Goal: Task Accomplishment & Management: Manage account settings

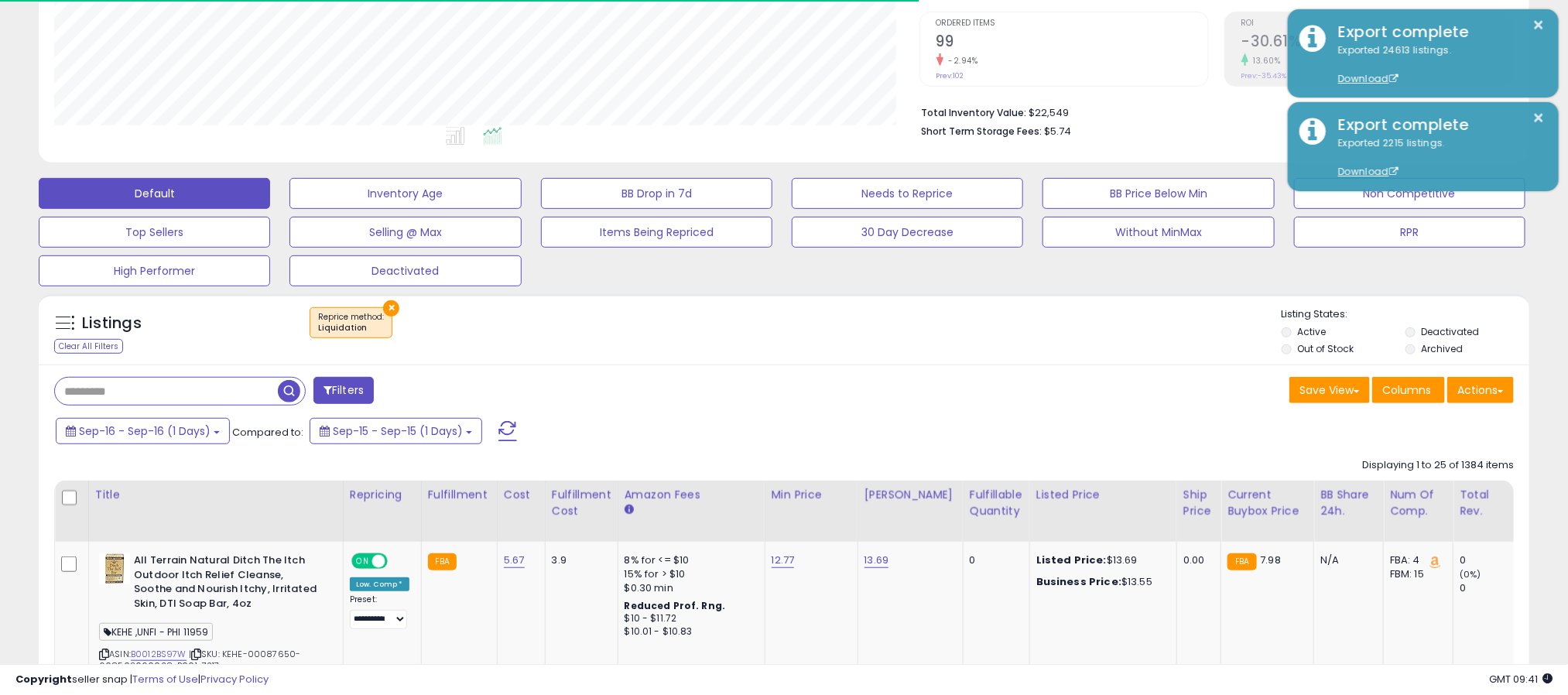
scroll to position [318, 867]
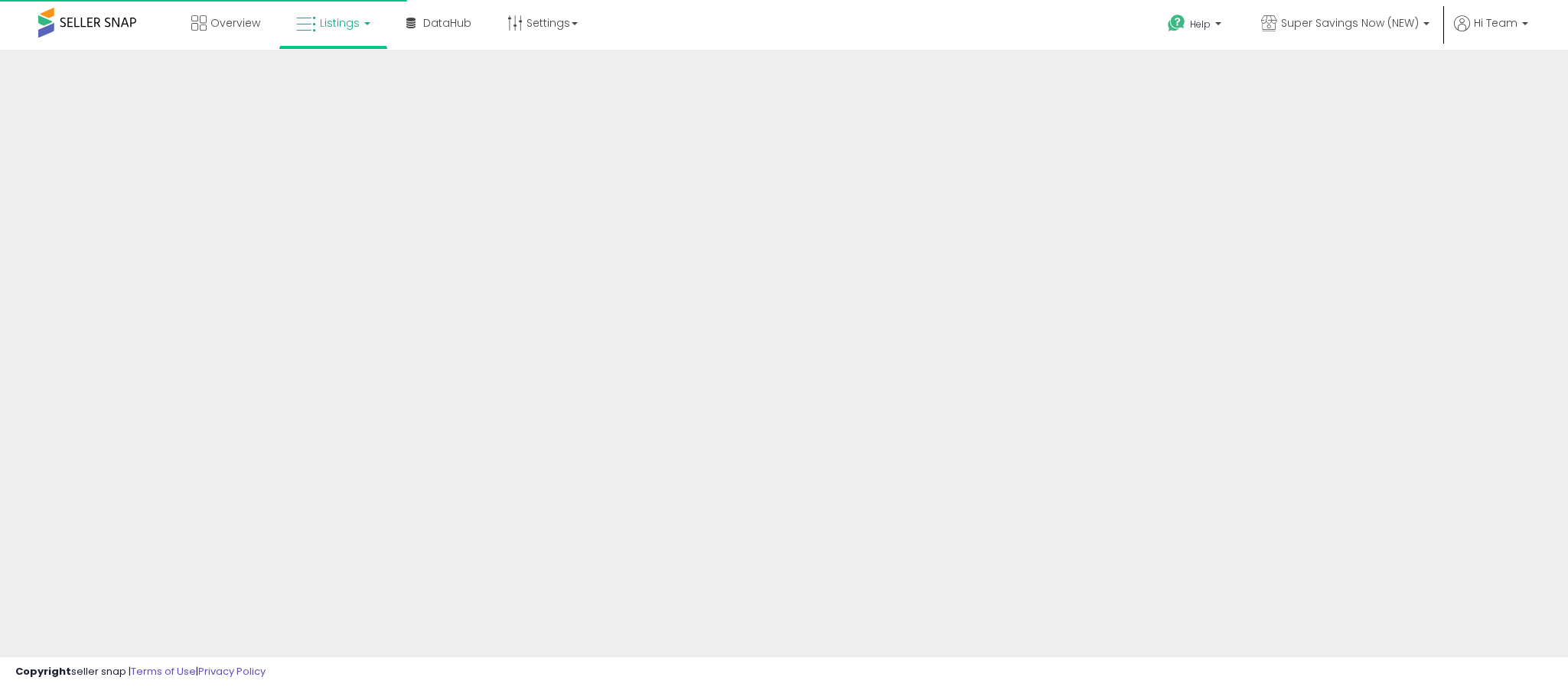
scroll to position [306, 0]
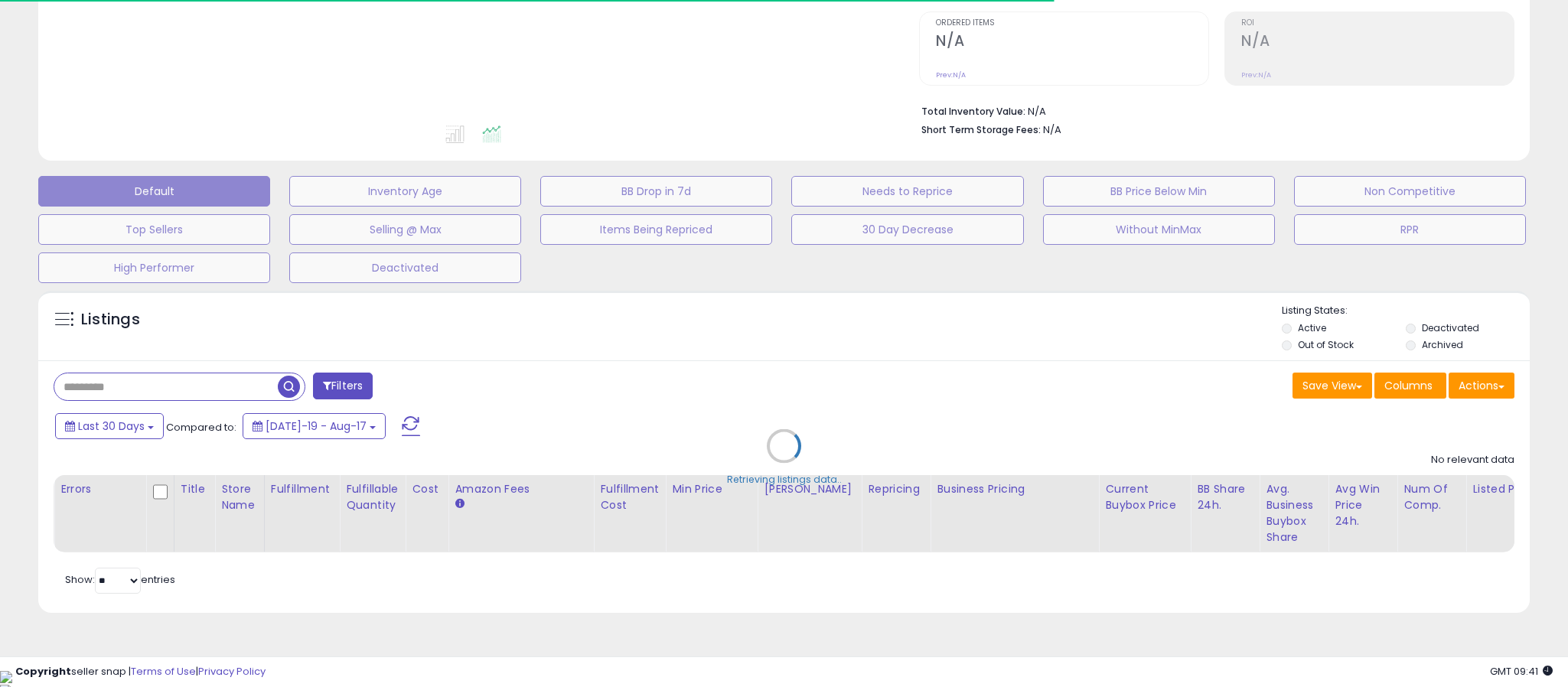
click at [1458, 383] on div "Retrieving listings data.." at bounding box center [783, 457] width 1514 height 349
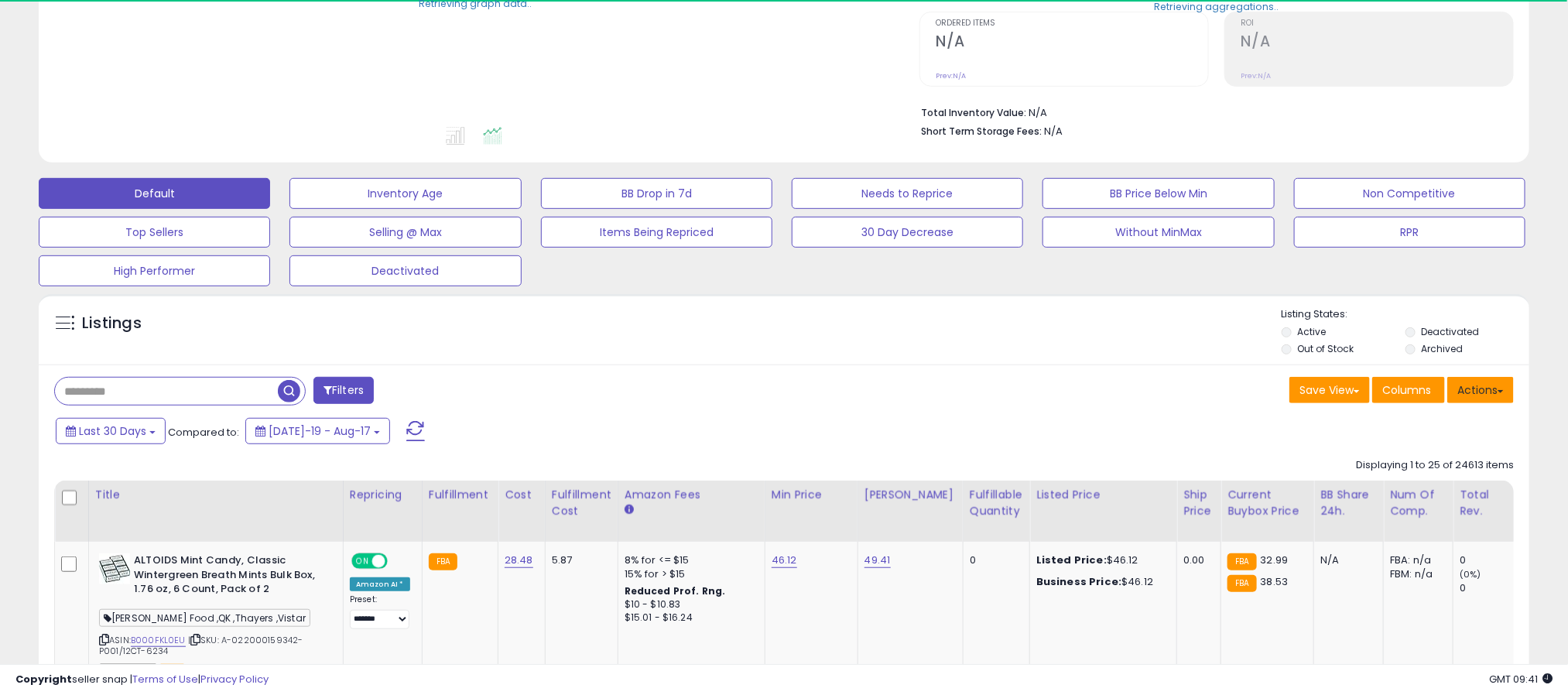
click at [1492, 391] on button "Actions" at bounding box center [1480, 389] width 67 height 26
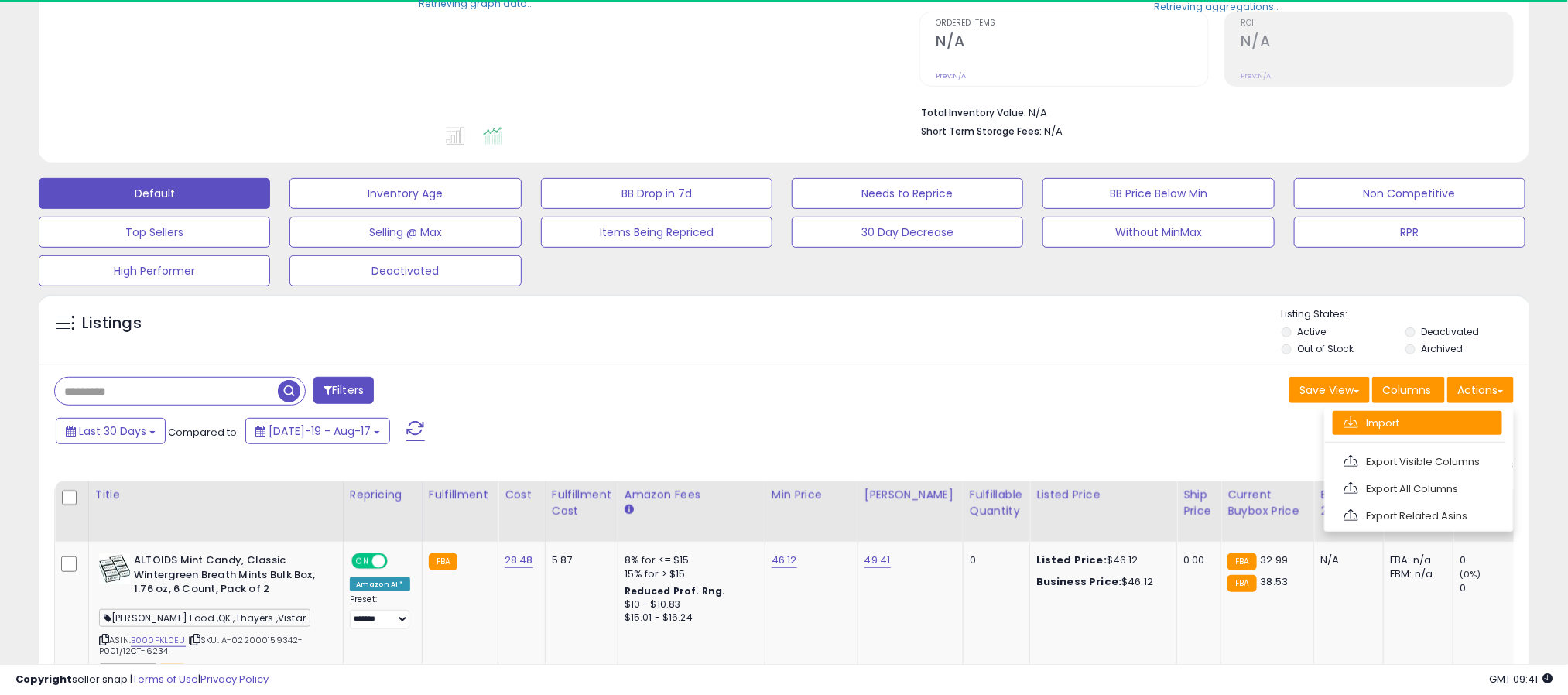
click at [1383, 430] on link "Import" at bounding box center [1417, 423] width 169 height 24
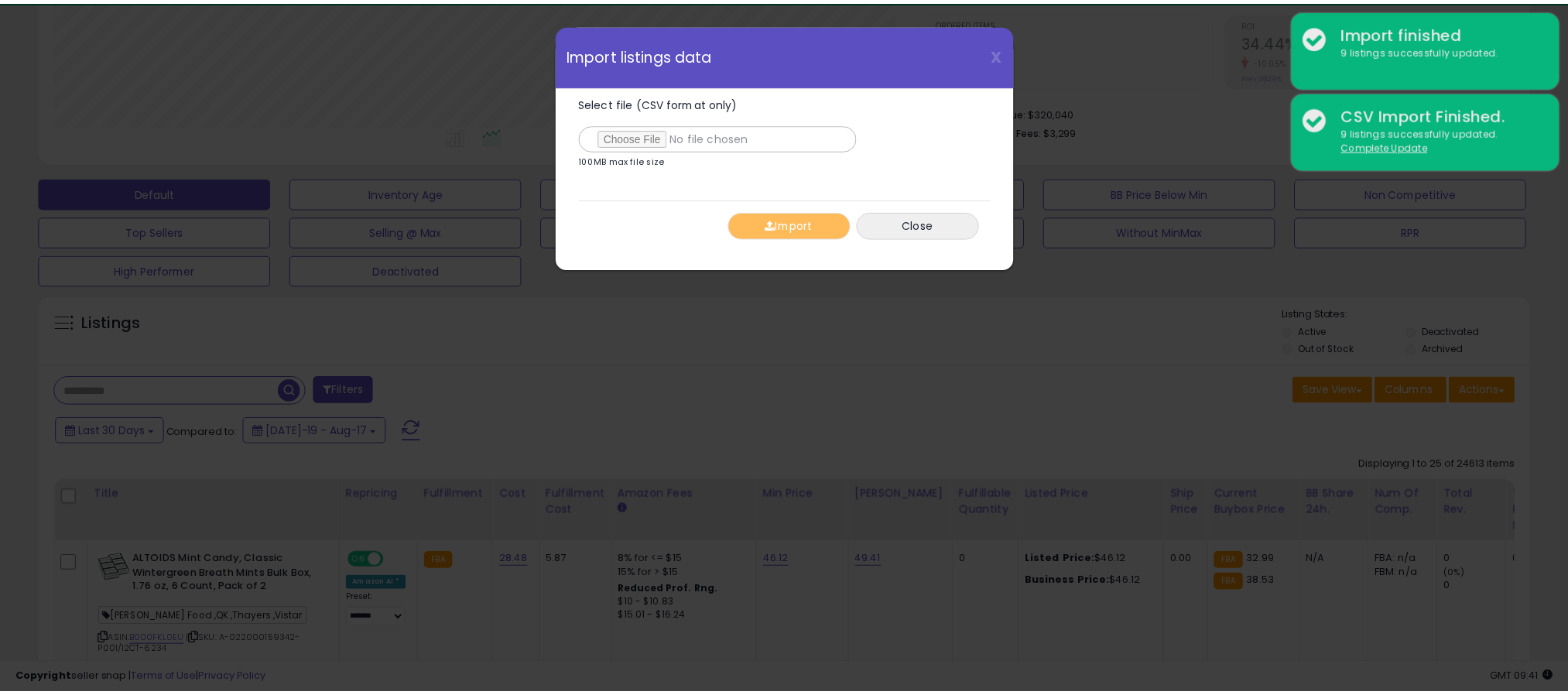
scroll to position [318, 876]
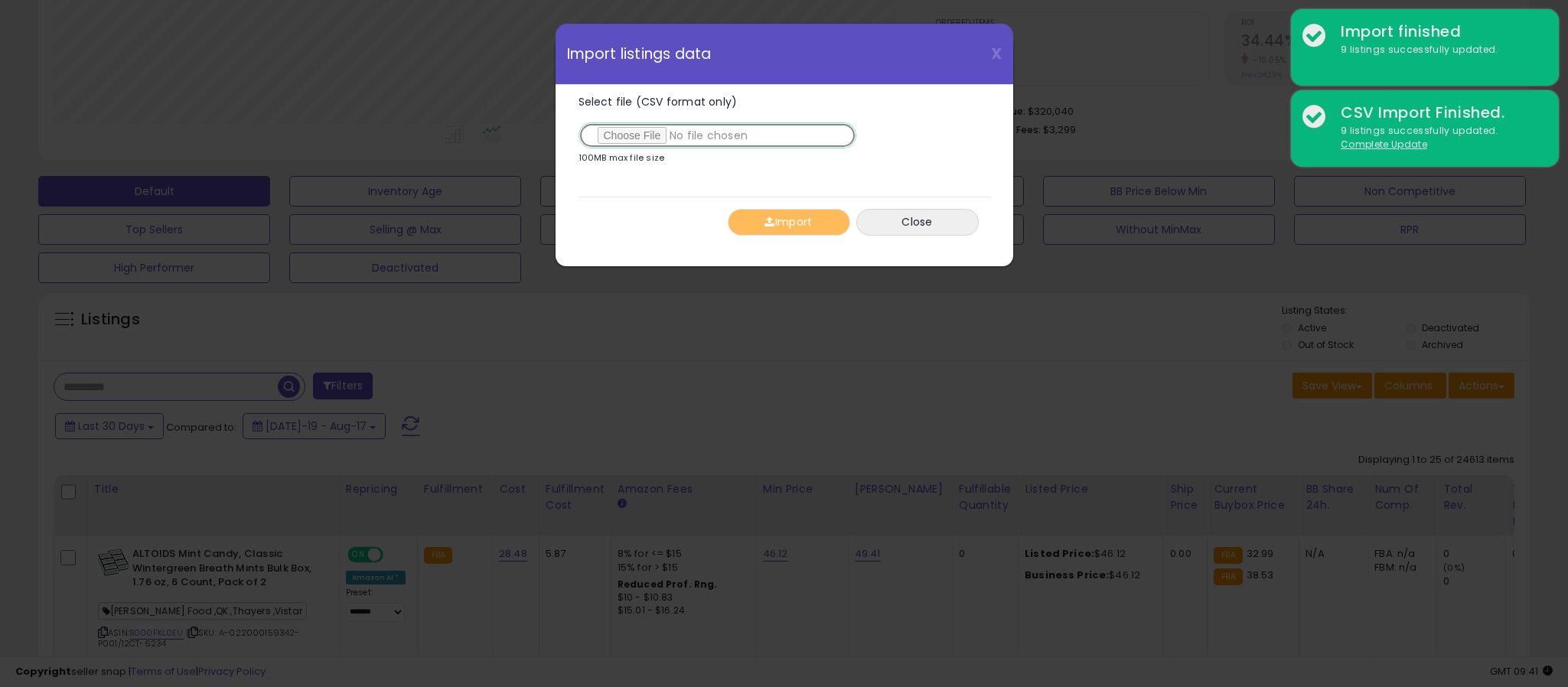
click at [632, 136] on input "Select file (CSV format only)" at bounding box center [717, 135] width 277 height 26
type input "**********"
click at [782, 223] on button "Import" at bounding box center [788, 222] width 122 height 27
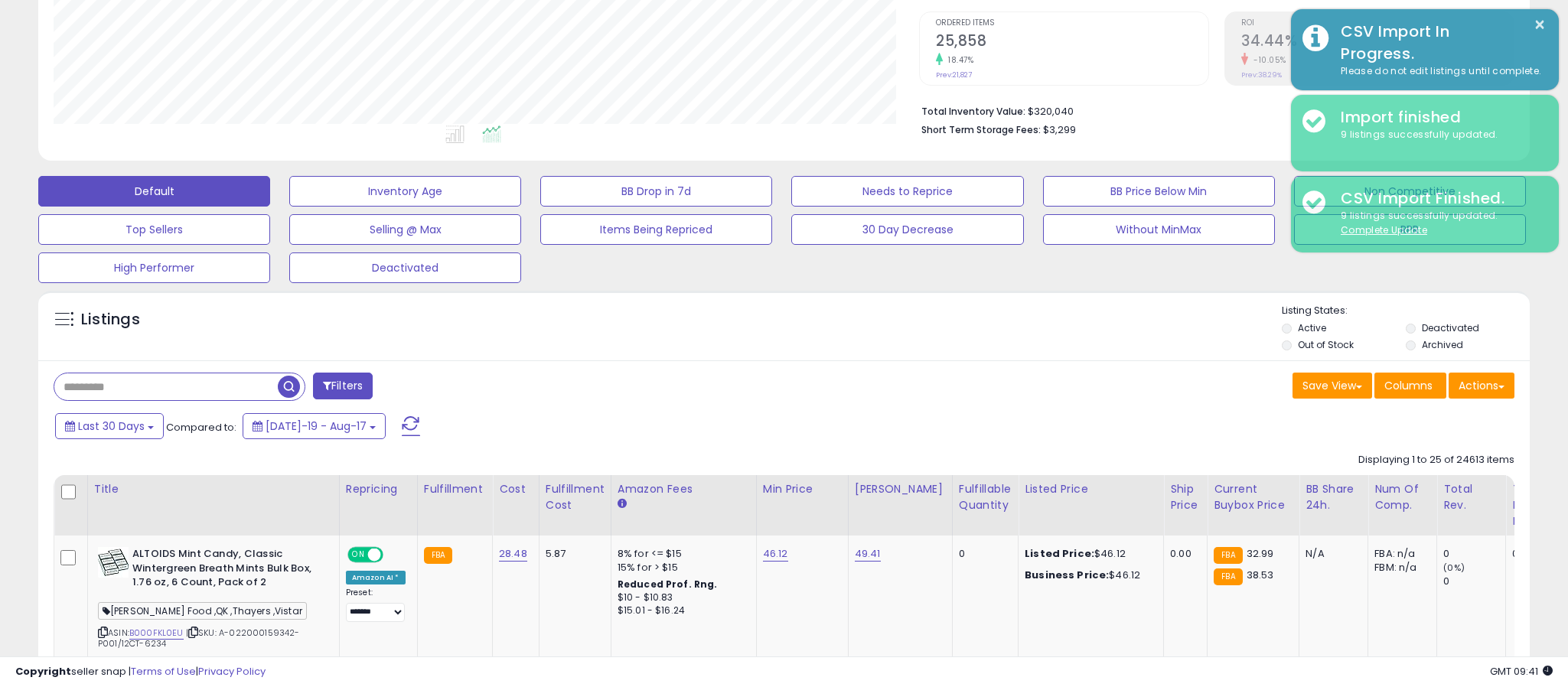
scroll to position [764364, 764216]
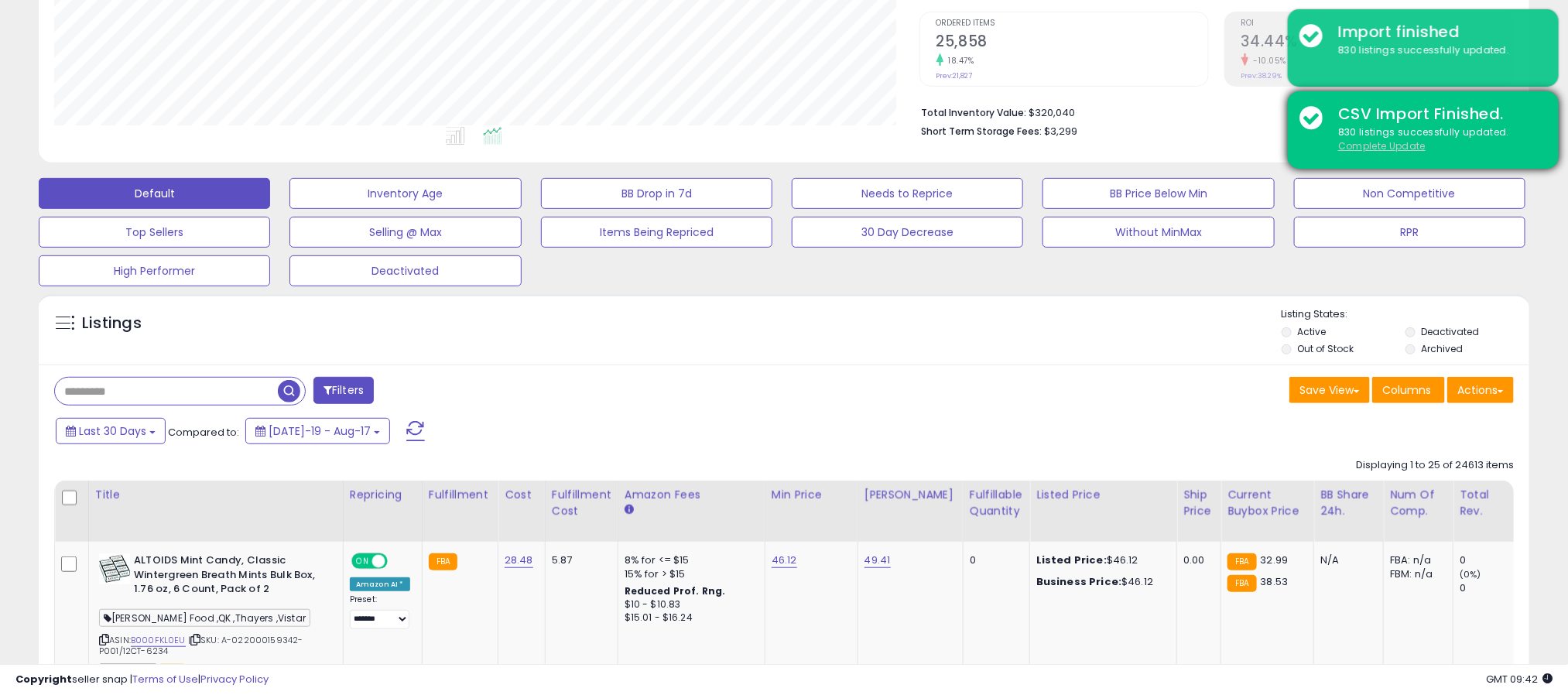
click at [1357, 139] on u "Complete Update" at bounding box center [1383, 146] width 88 height 13
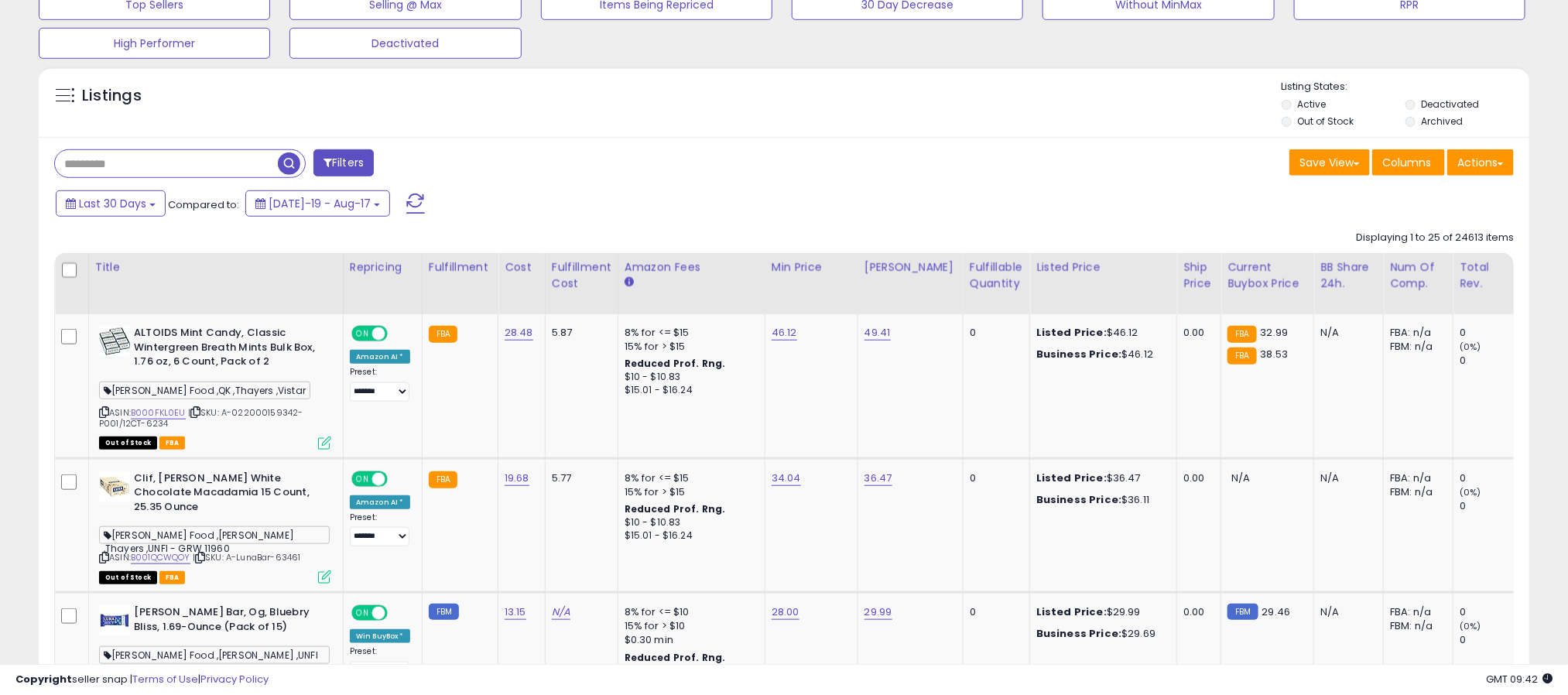
scroll to position [464, 0]
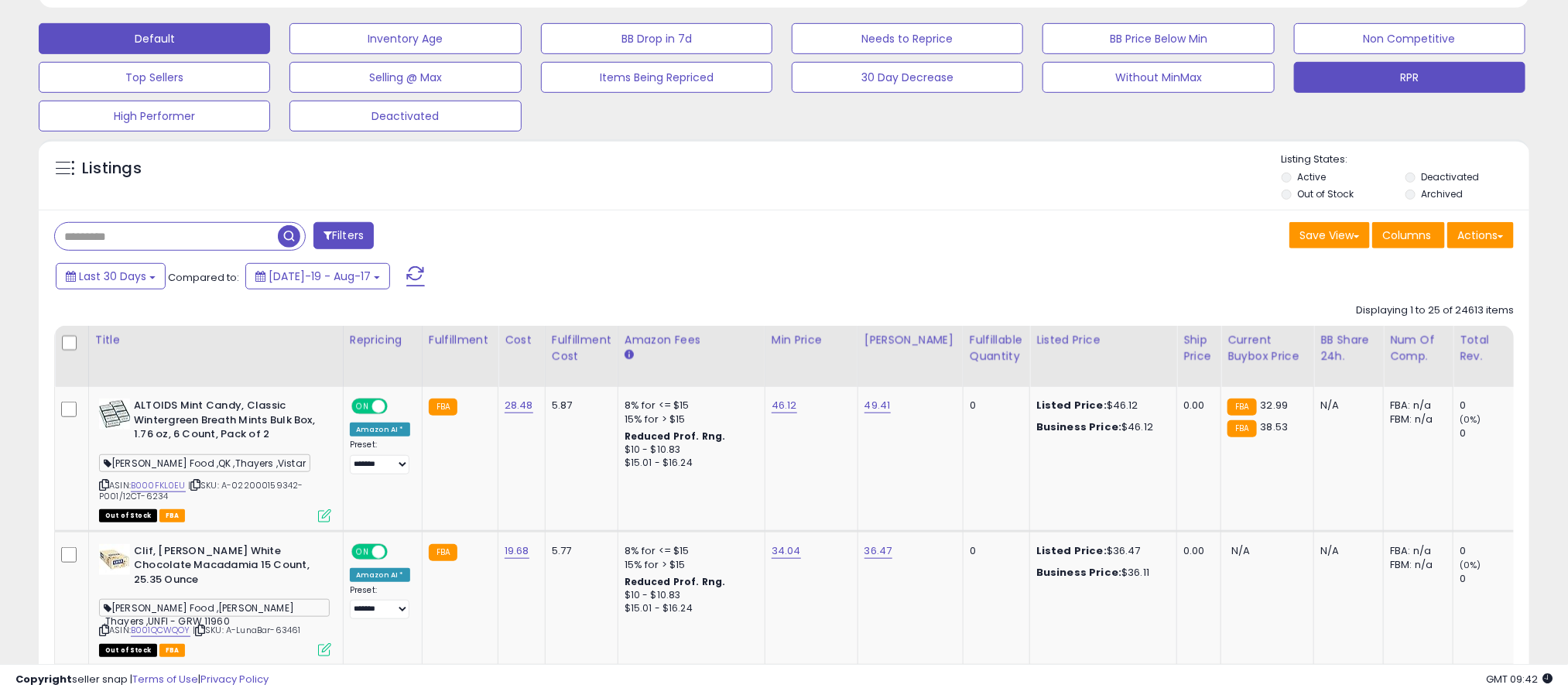
click at [1389, 84] on button "RPR" at bounding box center [1410, 77] width 232 height 31
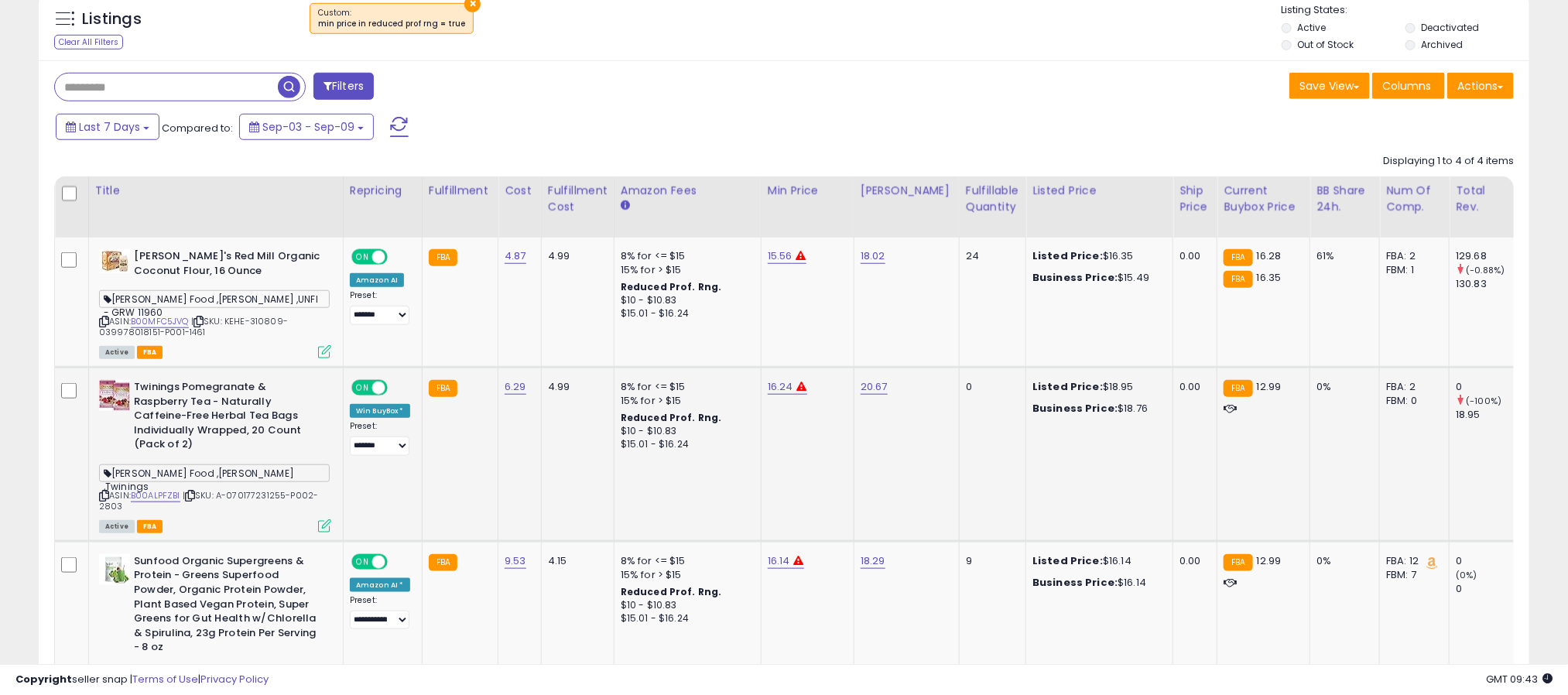
scroll to position [484, 0]
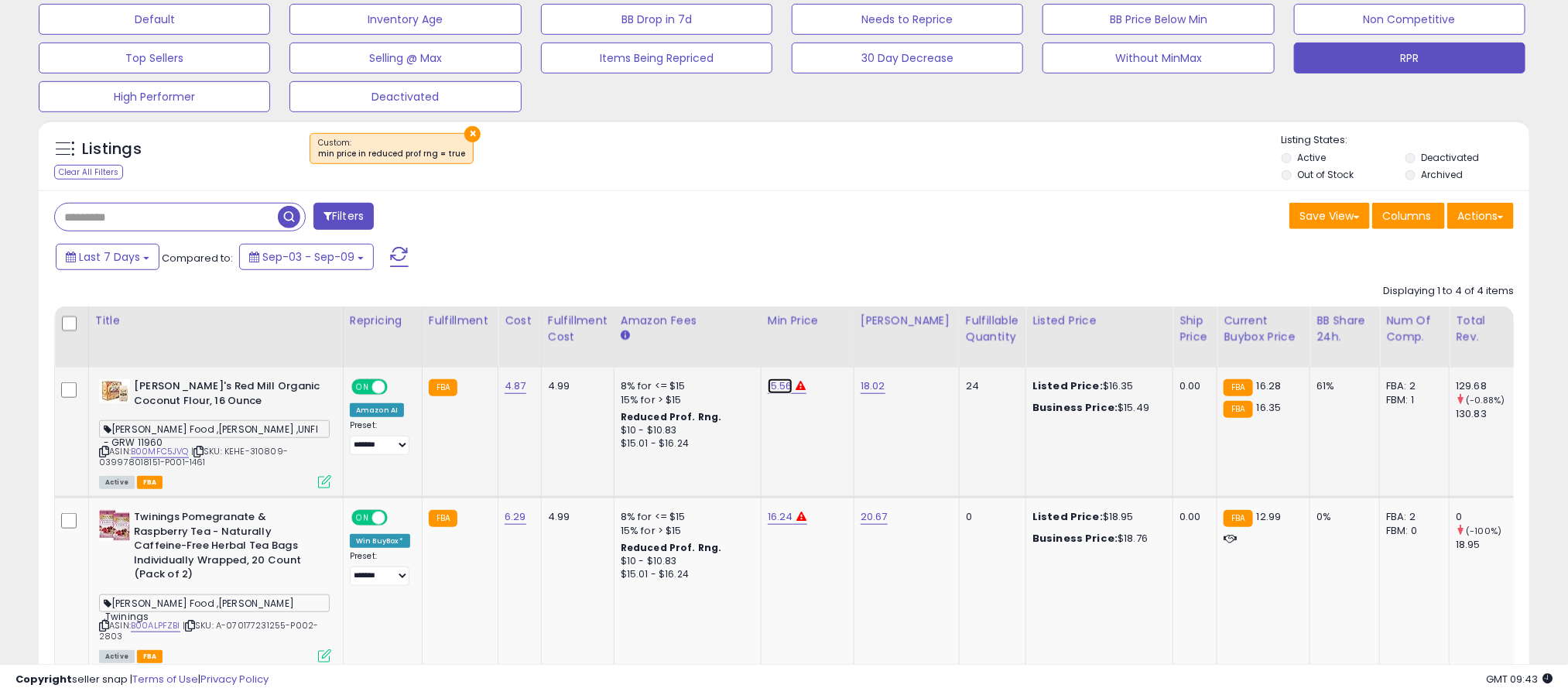
click at [772, 386] on link "15.56" at bounding box center [780, 386] width 24 height 15
type input "*"
type input "*****"
click at [830, 356] on button "submit" at bounding box center [817, 346] width 26 height 24
click at [772, 521] on link "16.24" at bounding box center [781, 516] width 25 height 15
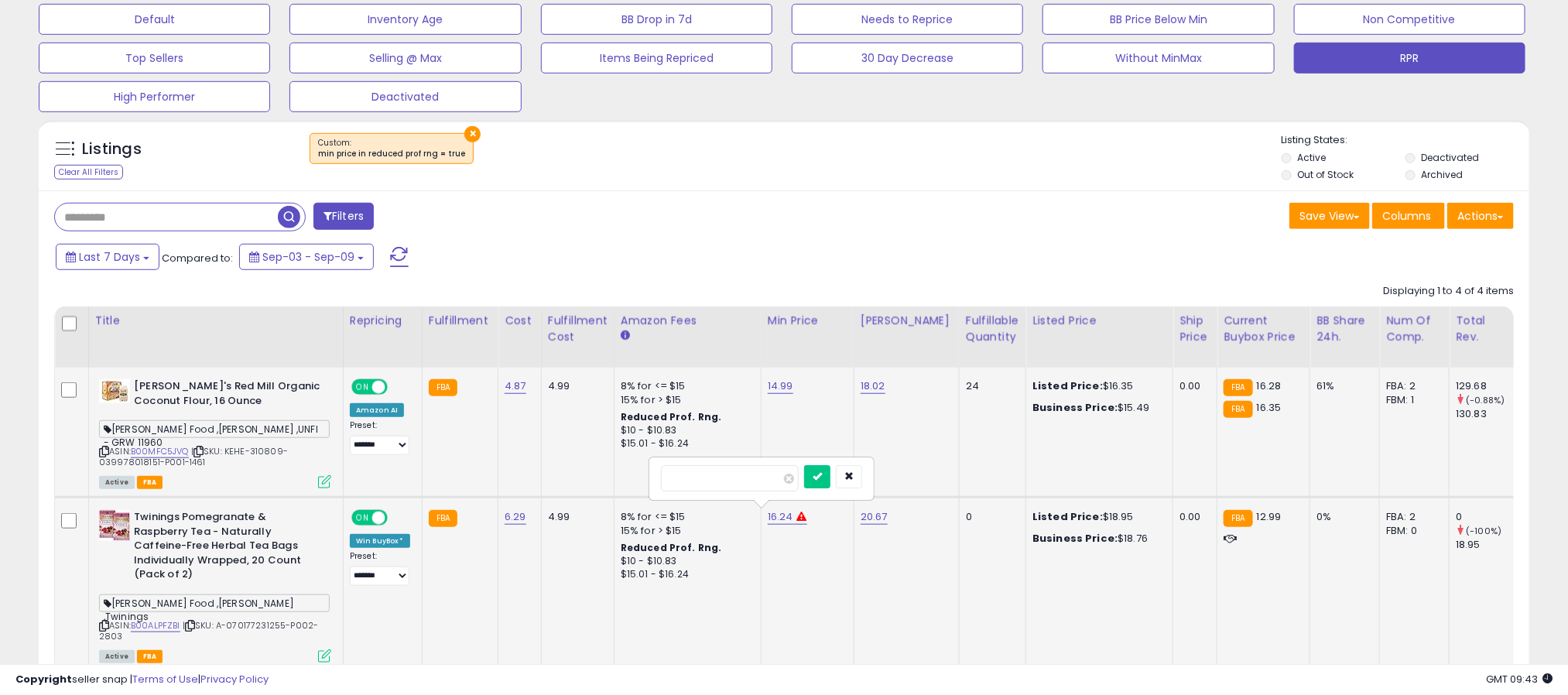
type input "*"
type input "*****"
click at [830, 488] on button "submit" at bounding box center [817, 477] width 26 height 24
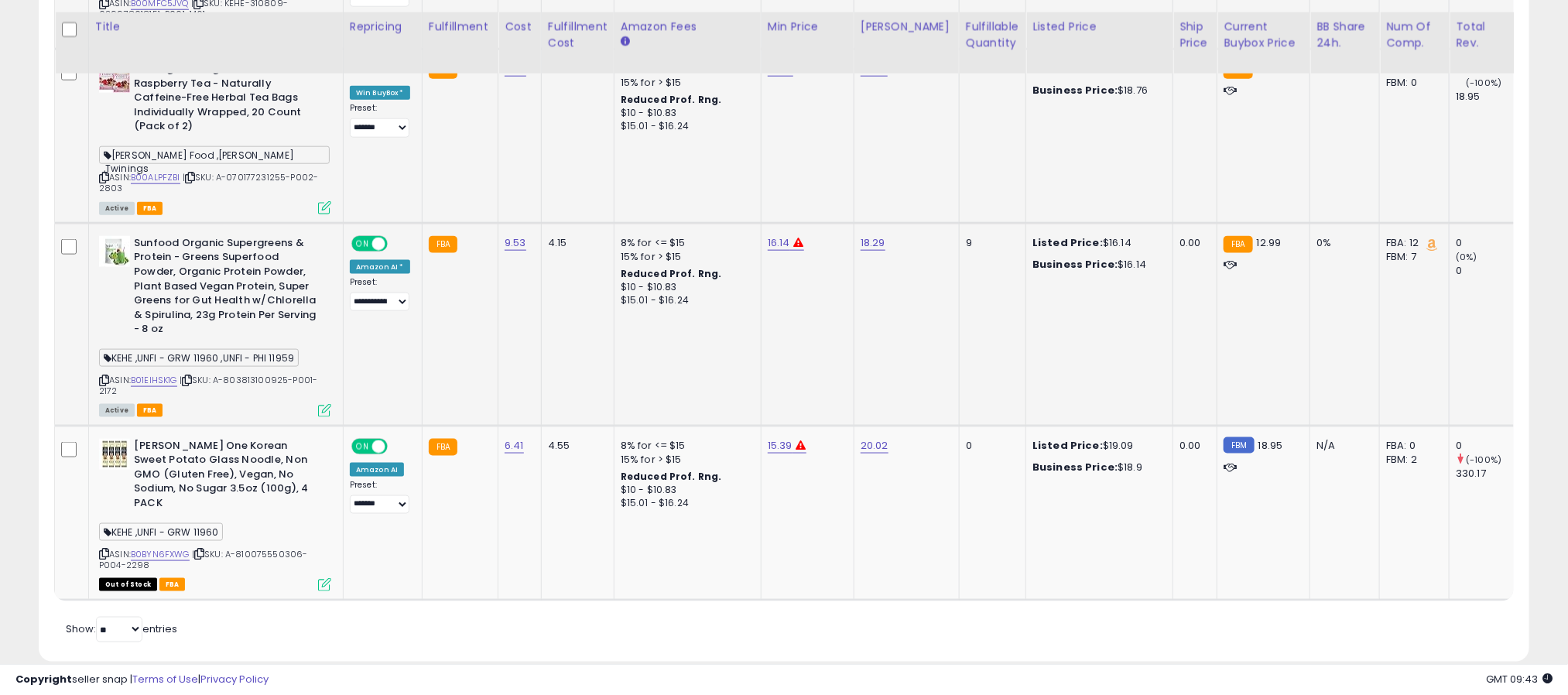
scroll to position [948, 0]
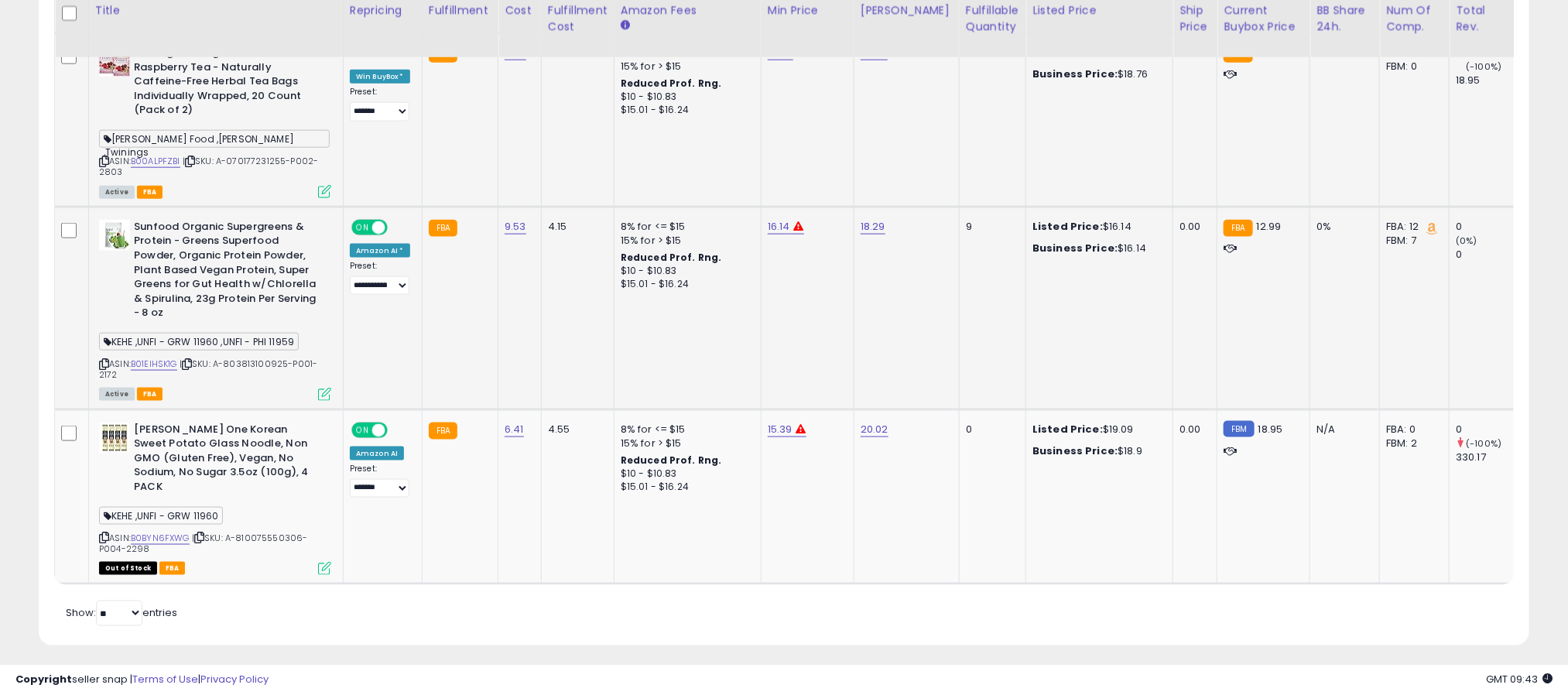
click at [778, 206] on td "16.14" at bounding box center [808, 307] width 93 height 203
click at [778, 219] on link "16.14" at bounding box center [779, 227] width 23 height 15
type input "*"
type input "*****"
click at [829, 181] on button "submit" at bounding box center [815, 172] width 26 height 24
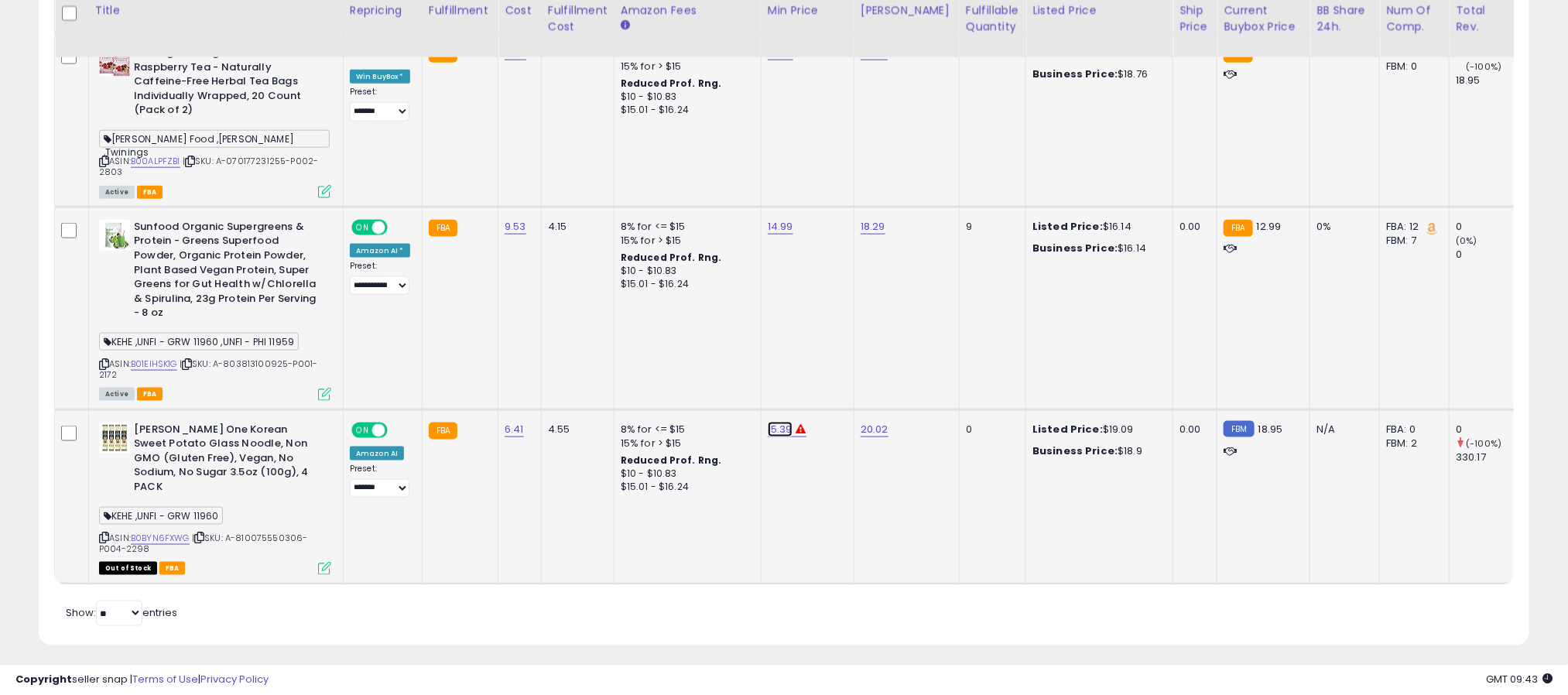
click at [782, 421] on link "15.39" at bounding box center [780, 429] width 24 height 15
type input "*"
type input "*****"
click at [830, 376] on button "submit" at bounding box center [817, 375] width 26 height 24
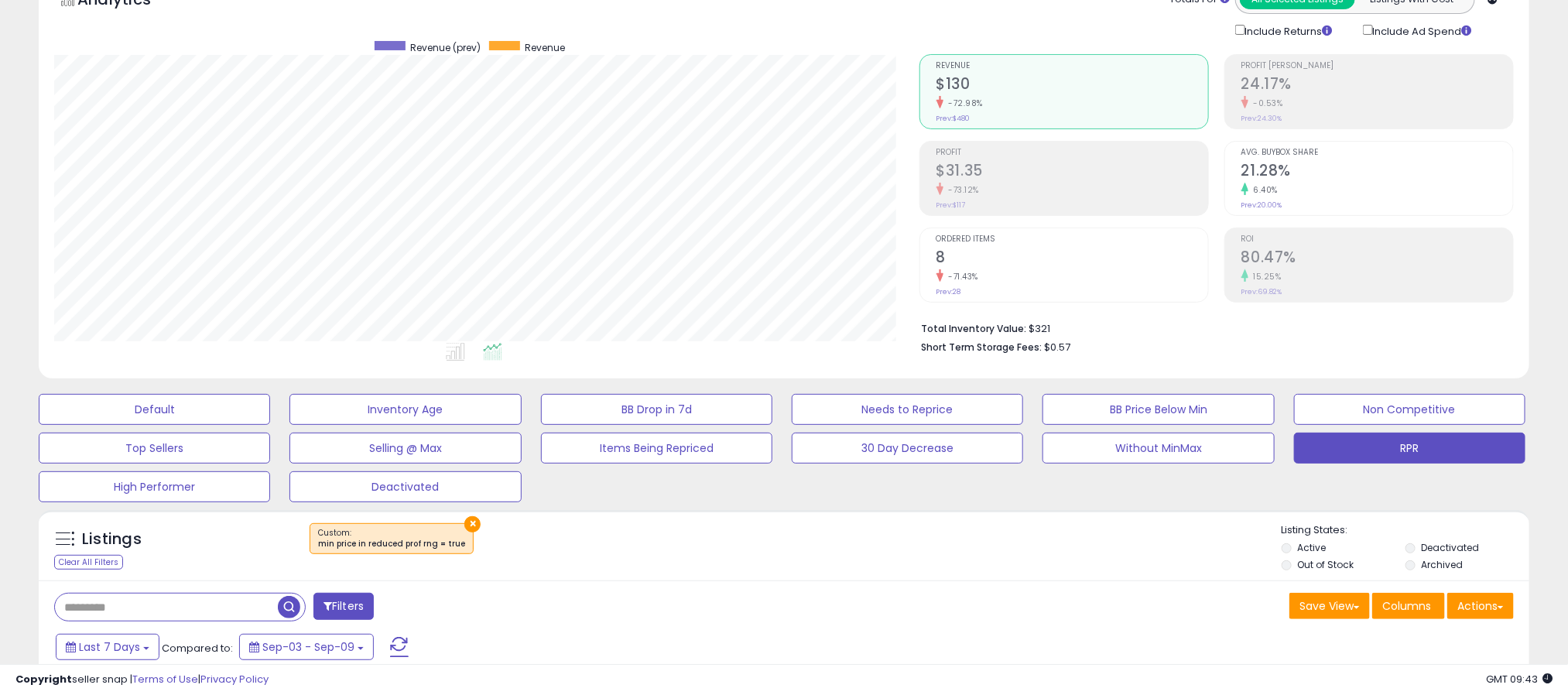
scroll to position [0, 0]
